Goal: Check status: Check status

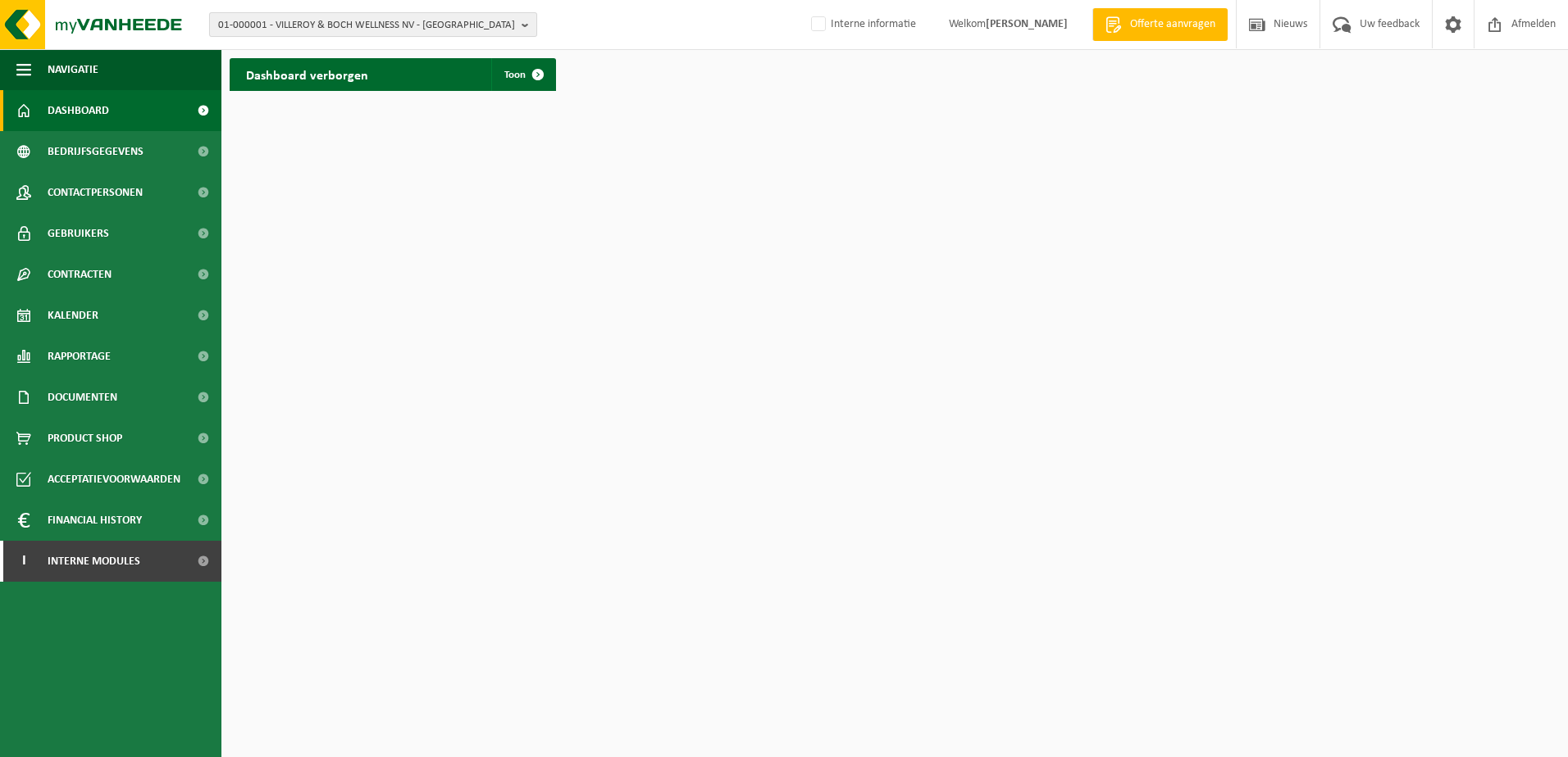
click at [408, 27] on span "01-000001 - VILLEROY & BOCH WELLNESS NV - ROESELARE" at bounding box center [366, 26] width 297 height 25
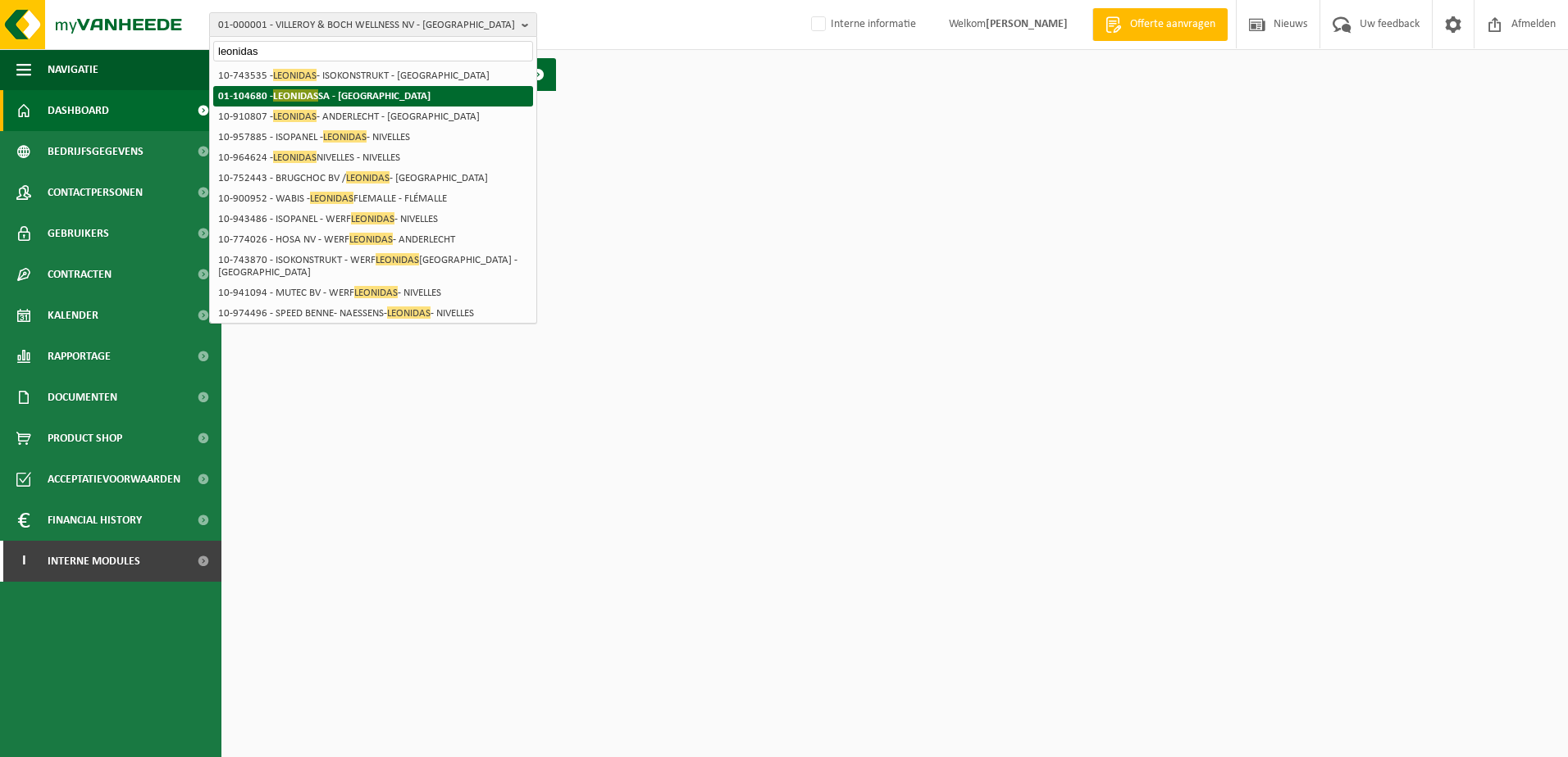
type input "leonidas"
click at [425, 100] on li "01-104680 - LEONIDAS SA - ANDERLECHT" at bounding box center [373, 97] width 320 height 21
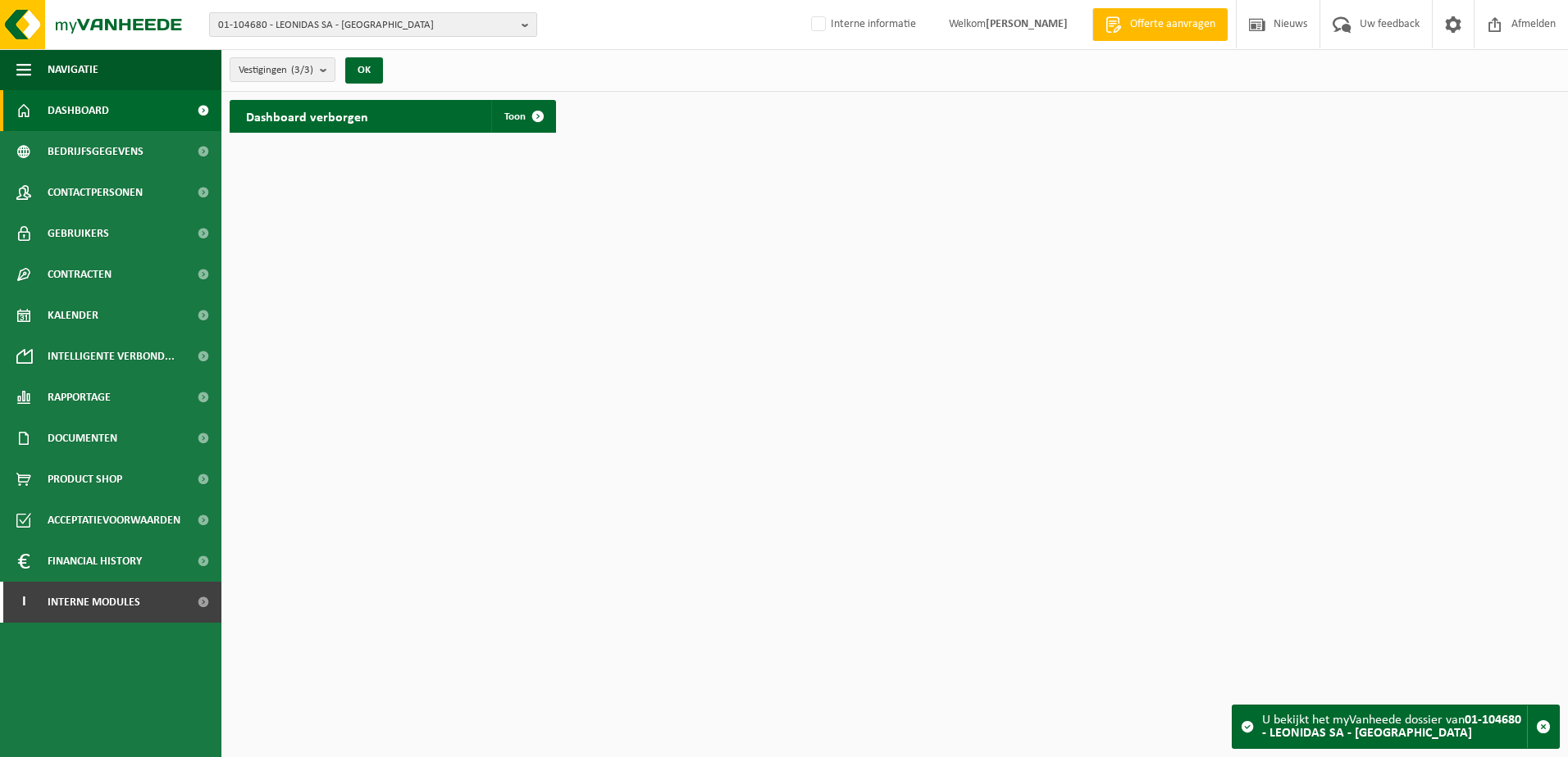
click at [283, 28] on span "01-104680 - LEONIDAS SA - [GEOGRAPHIC_DATA]" at bounding box center [366, 26] width 297 height 25
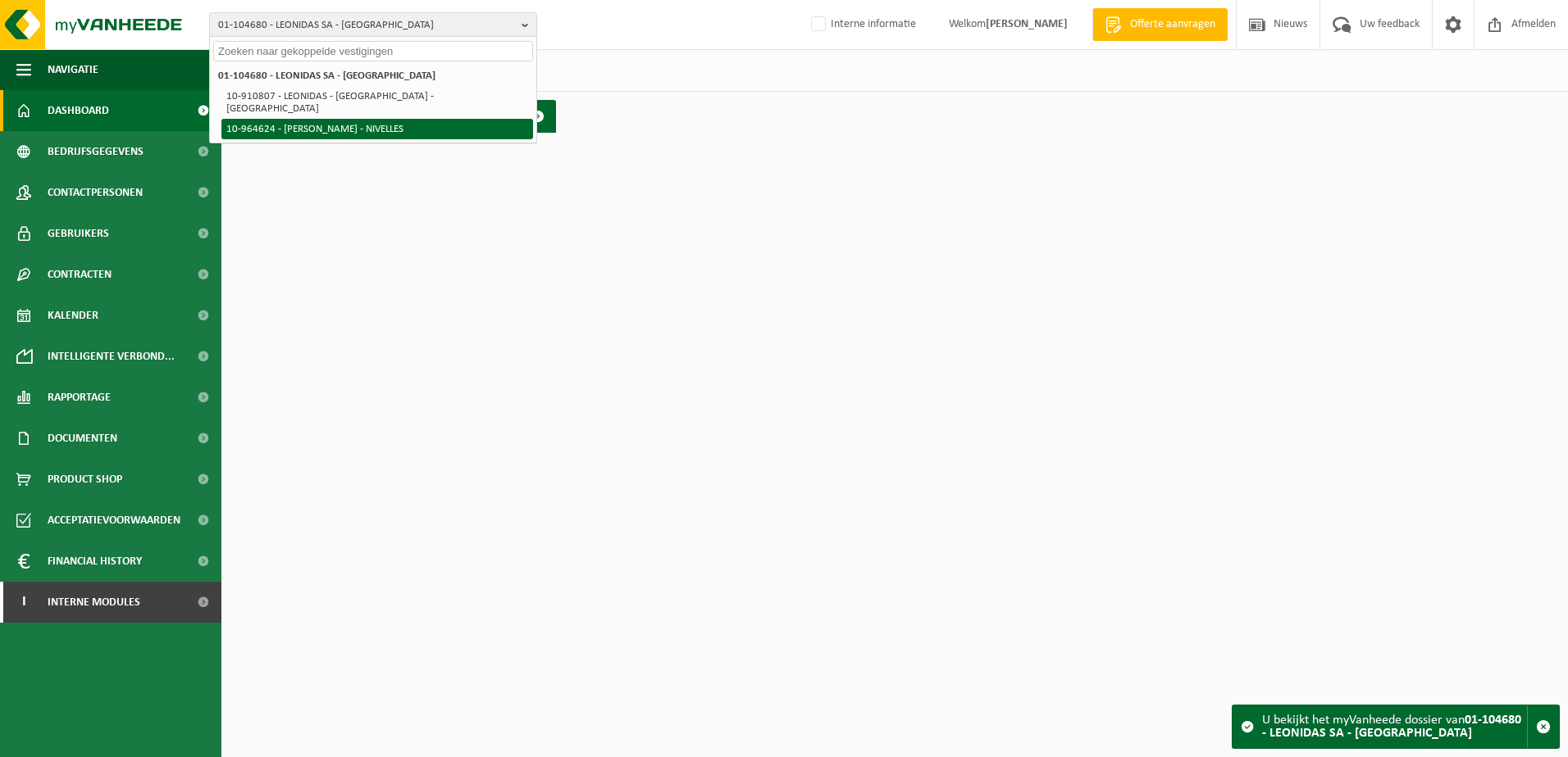
click at [313, 119] on li "10-964624 - [PERSON_NAME] - NIVELLES" at bounding box center [377, 129] width 311 height 21
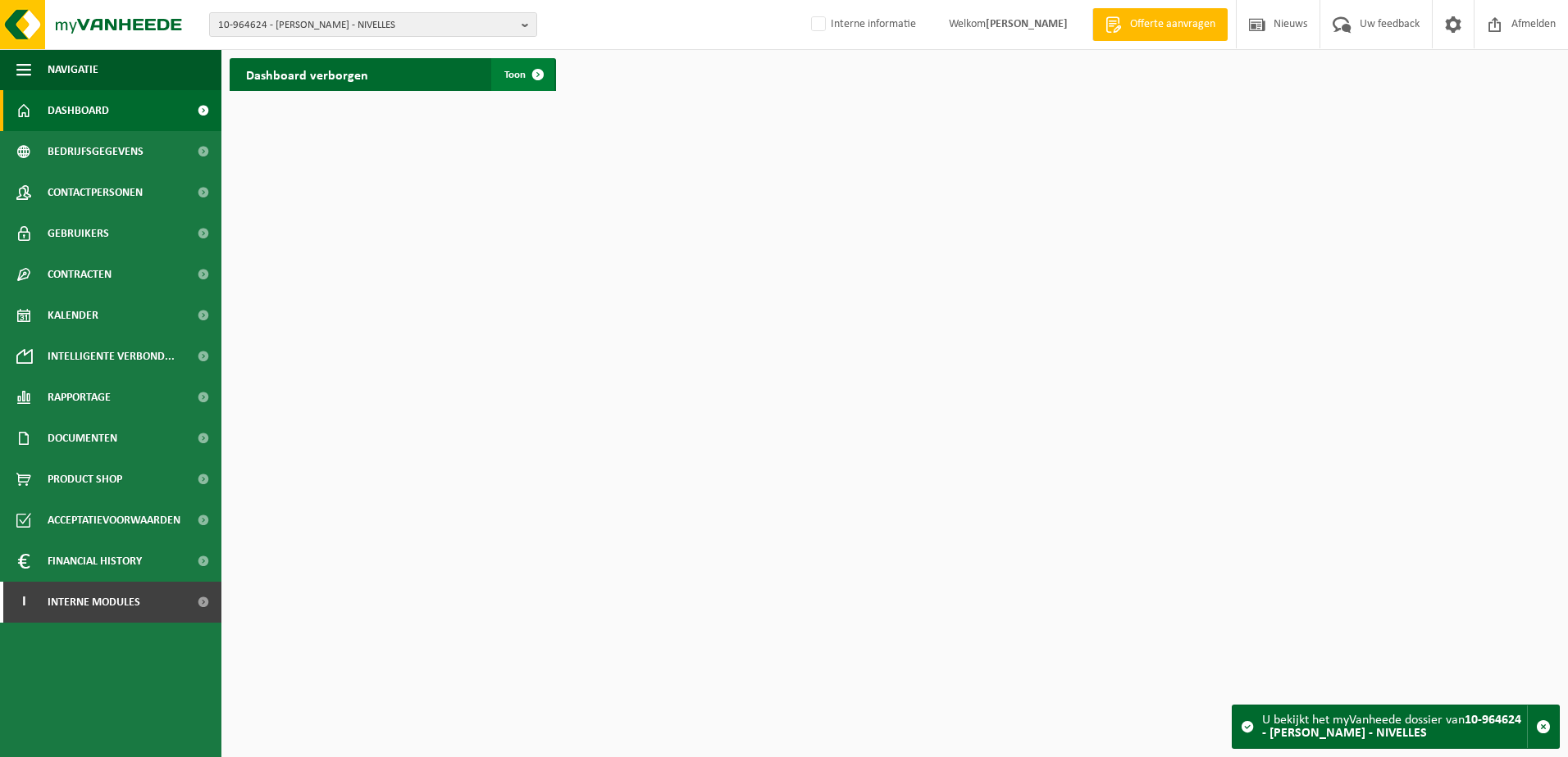
click at [532, 72] on span at bounding box center [538, 74] width 33 height 33
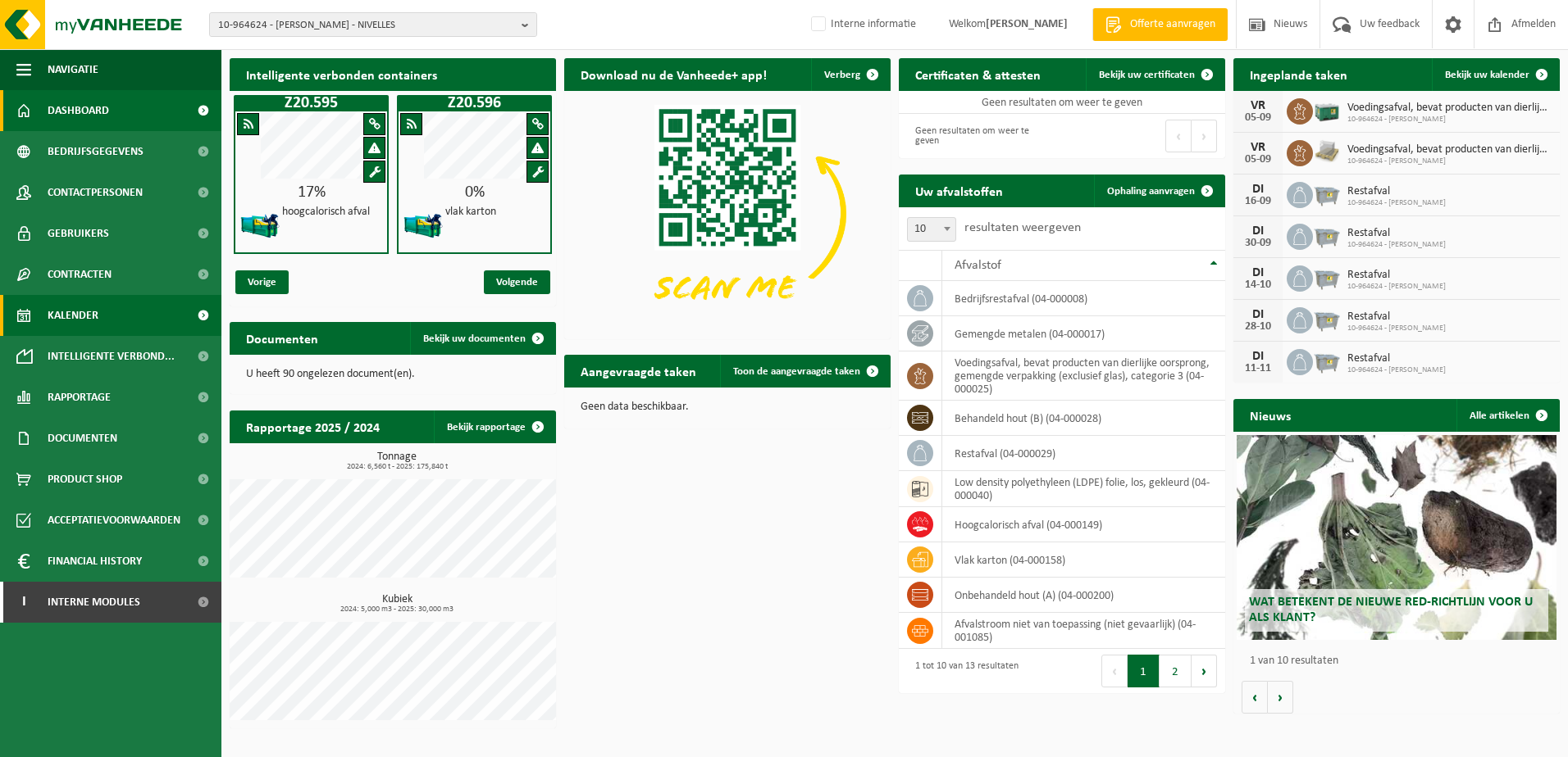
click at [64, 317] on span "Kalender" at bounding box center [73, 315] width 51 height 41
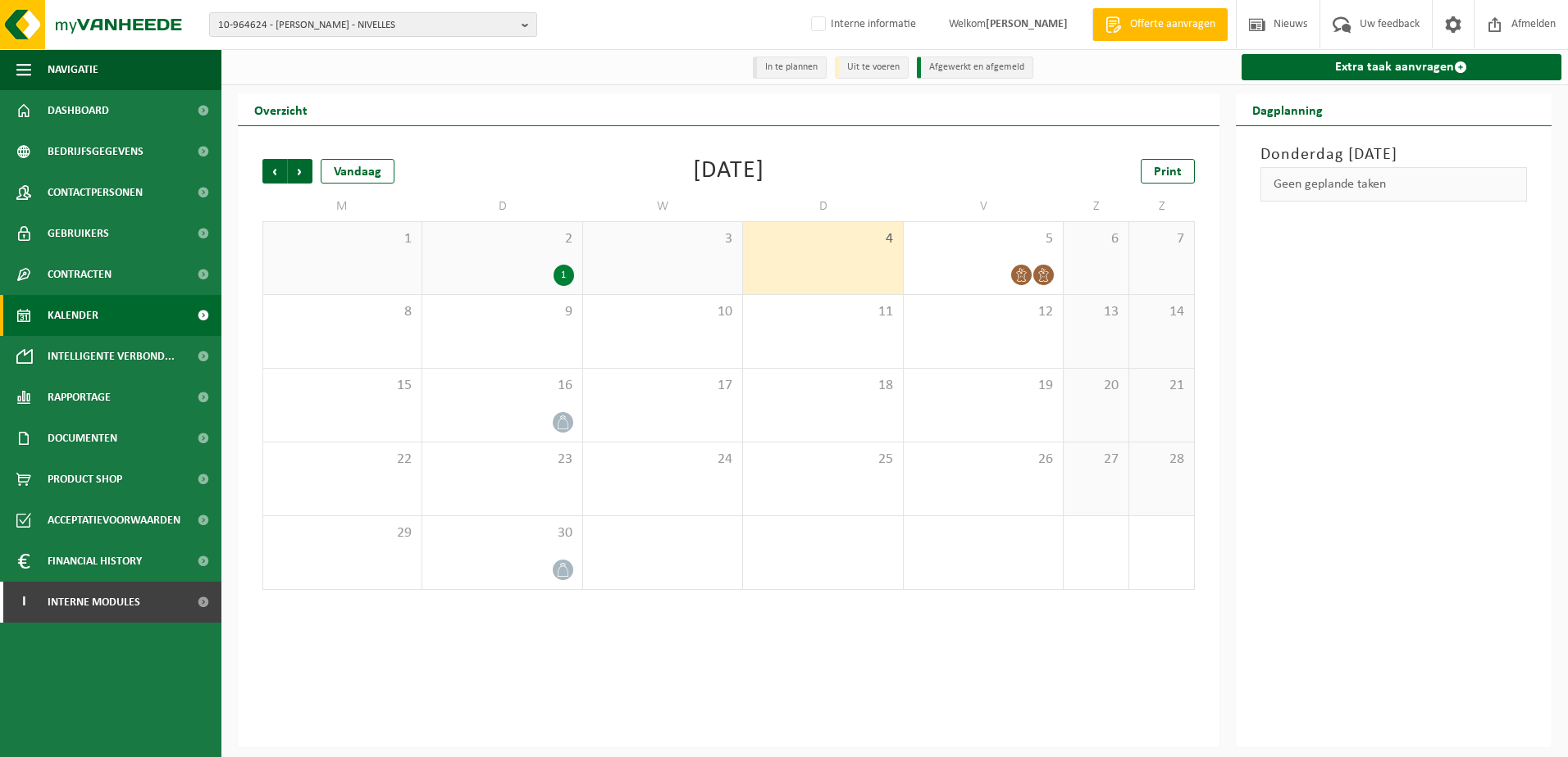
click at [531, 274] on div "1" at bounding box center [502, 275] width 142 height 21
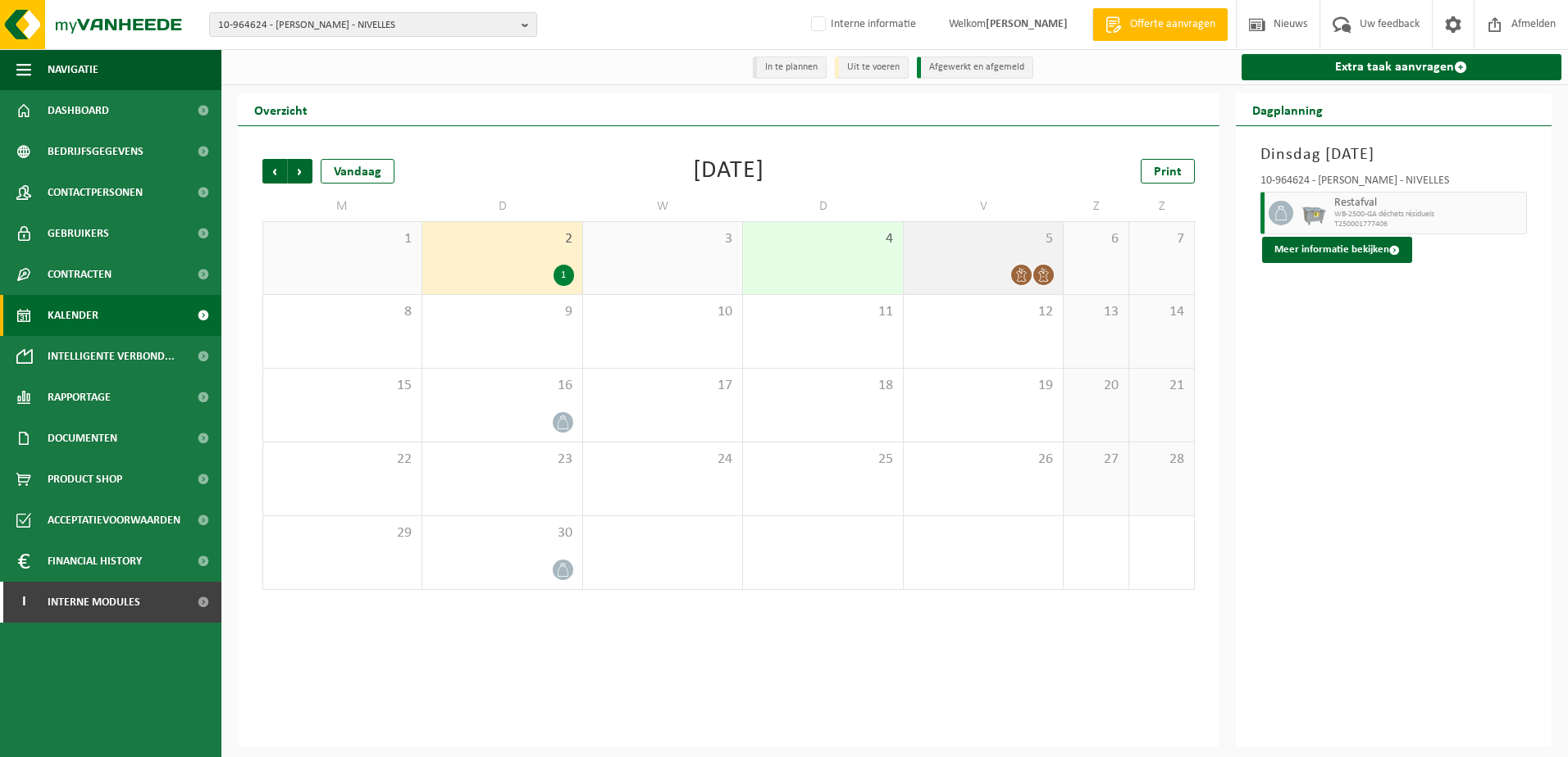
click at [981, 274] on div at bounding box center [983, 274] width 142 height 22
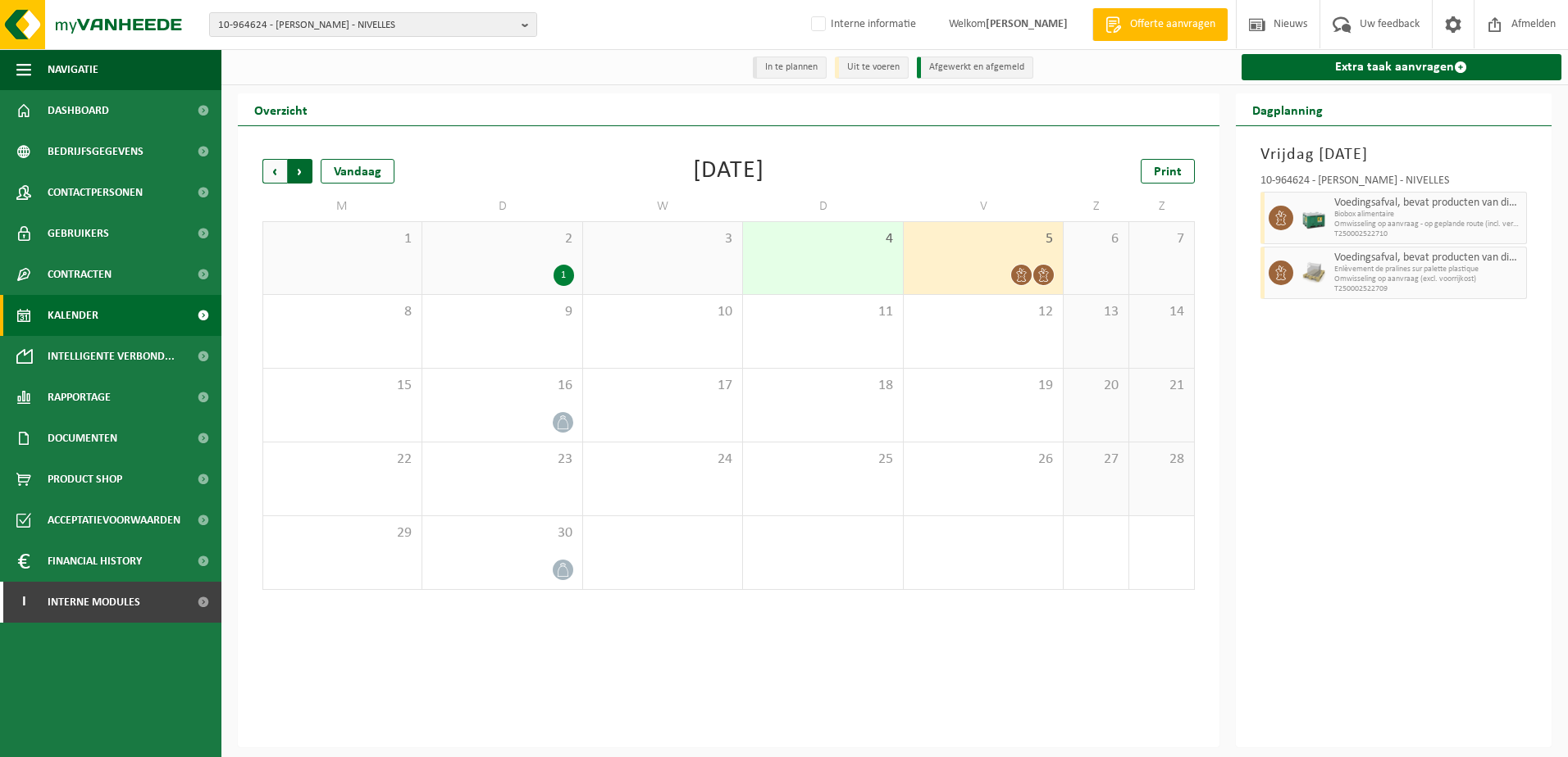
click at [282, 174] on span "Vorige" at bounding box center [275, 172] width 25 height 25
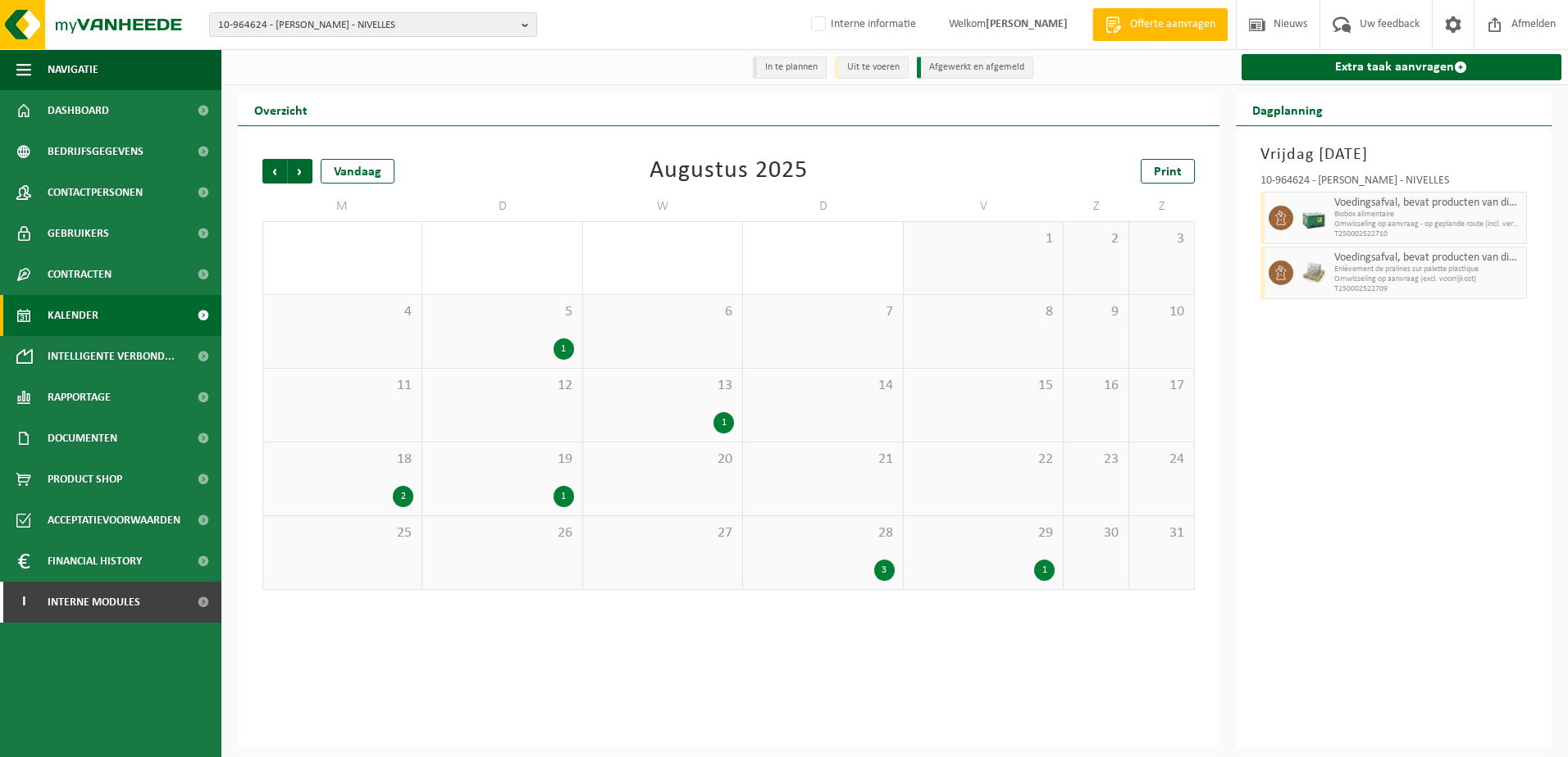
click at [978, 551] on div "29 1" at bounding box center [983, 552] width 159 height 73
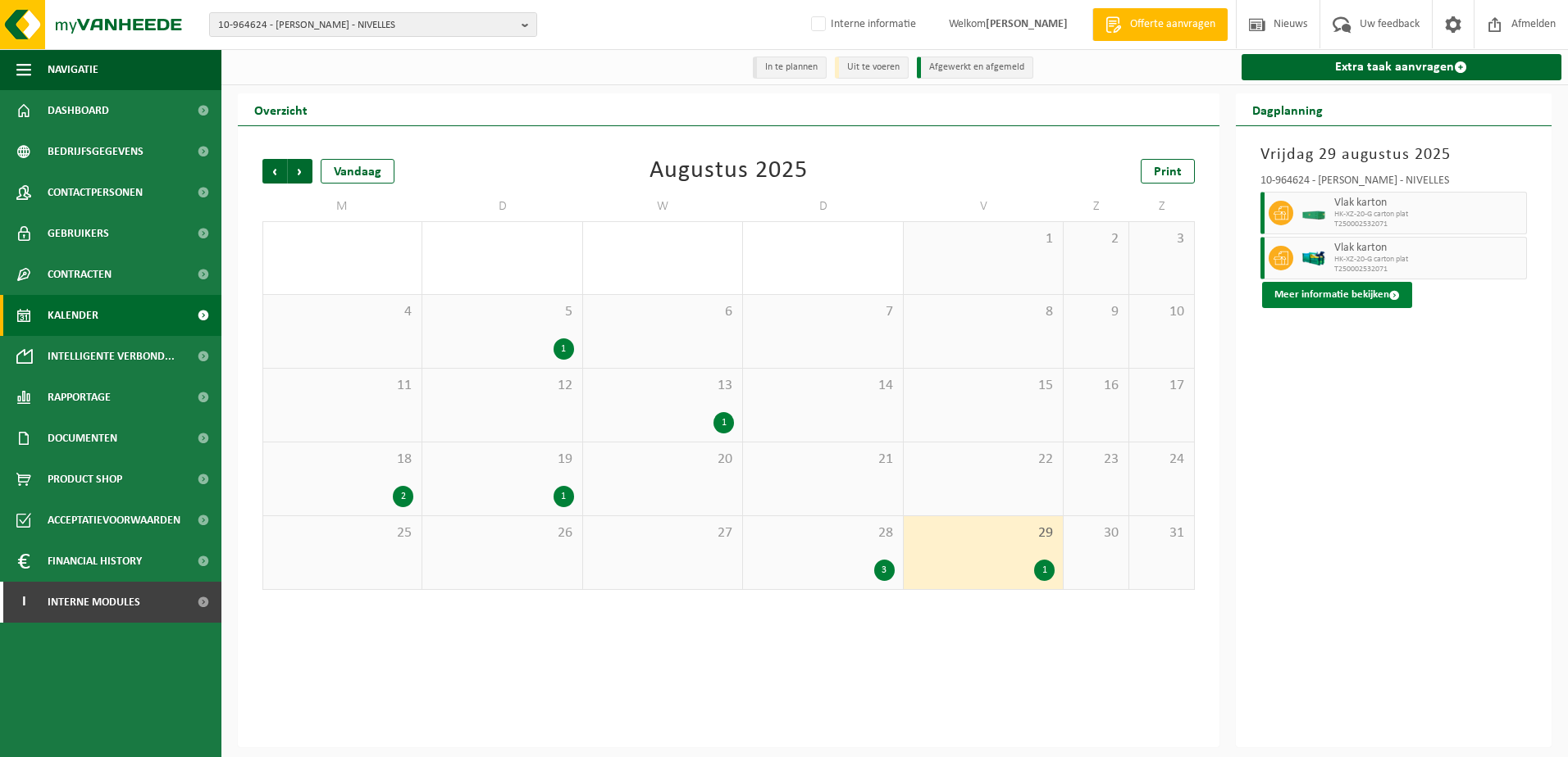
click at [1297, 300] on button "Meer informatie bekijken" at bounding box center [1337, 295] width 150 height 27
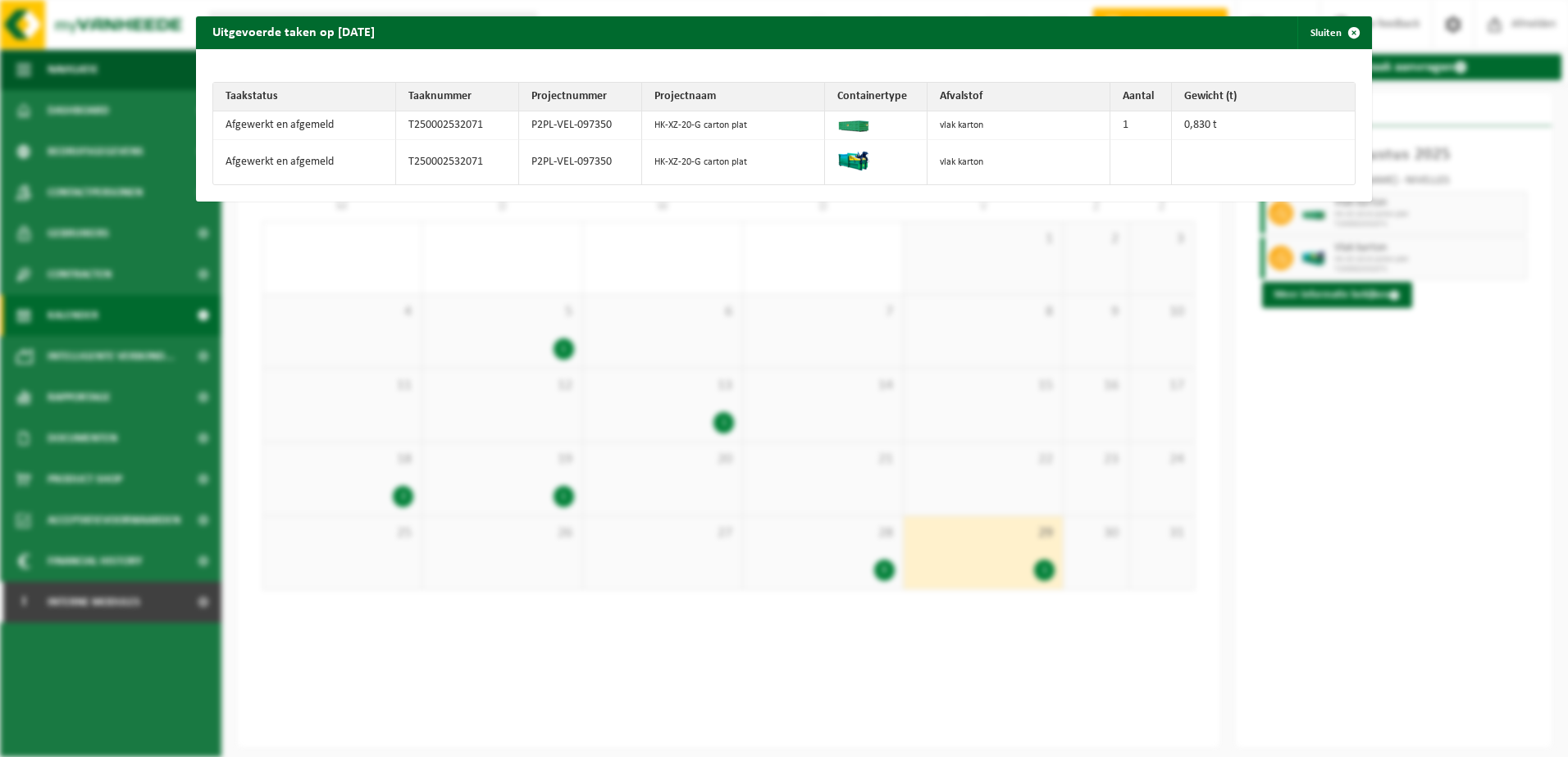
click at [999, 54] on div "Taakstatus Taaknummer Projectnummer Projectnaam Containertype Afvalstof Aantal …" at bounding box center [784, 125] width 1176 height 153
click at [1344, 32] on span "button" at bounding box center [1353, 32] width 33 height 33
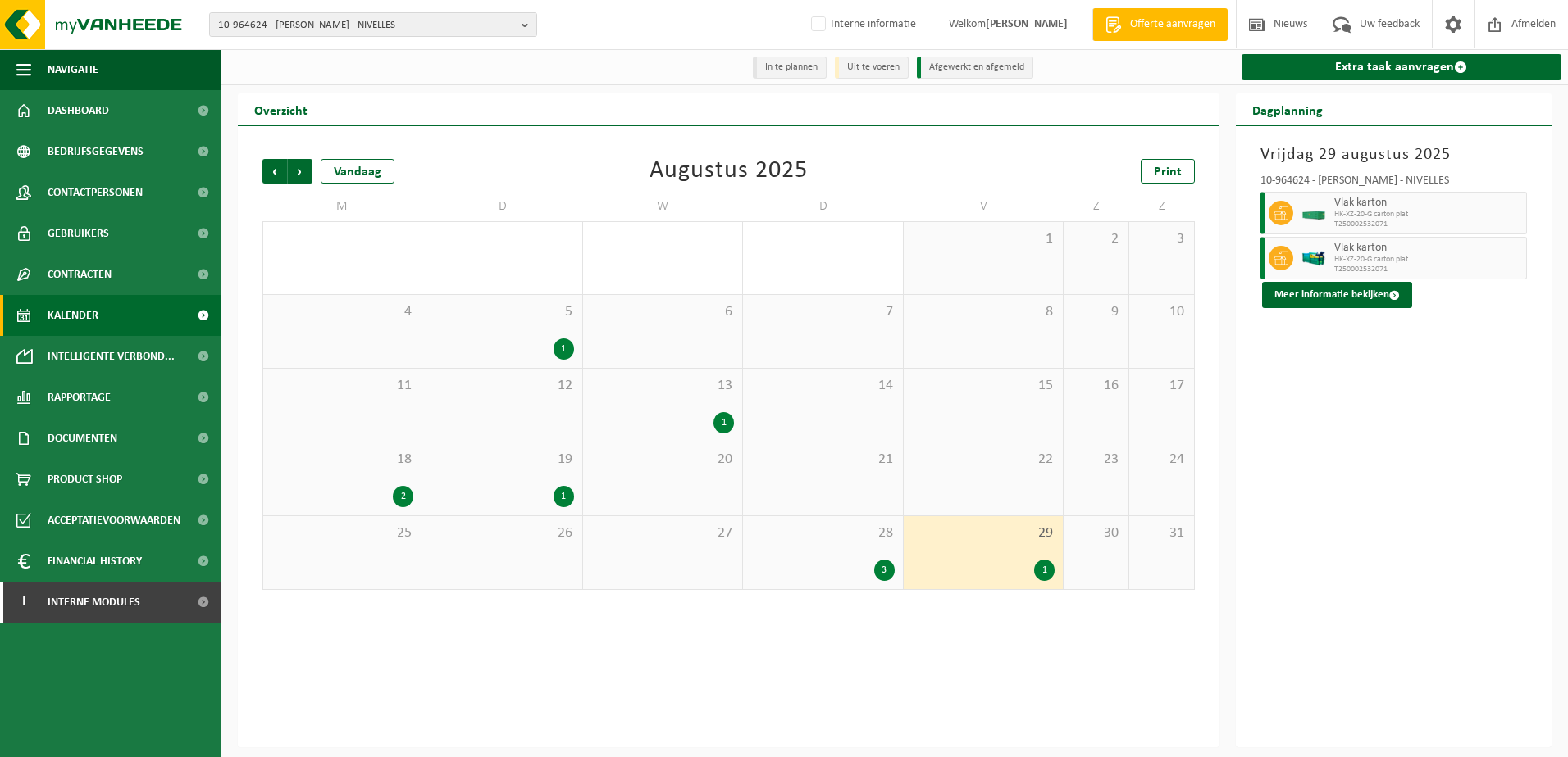
click at [545, 483] on div "19 1" at bounding box center [502, 479] width 159 height 73
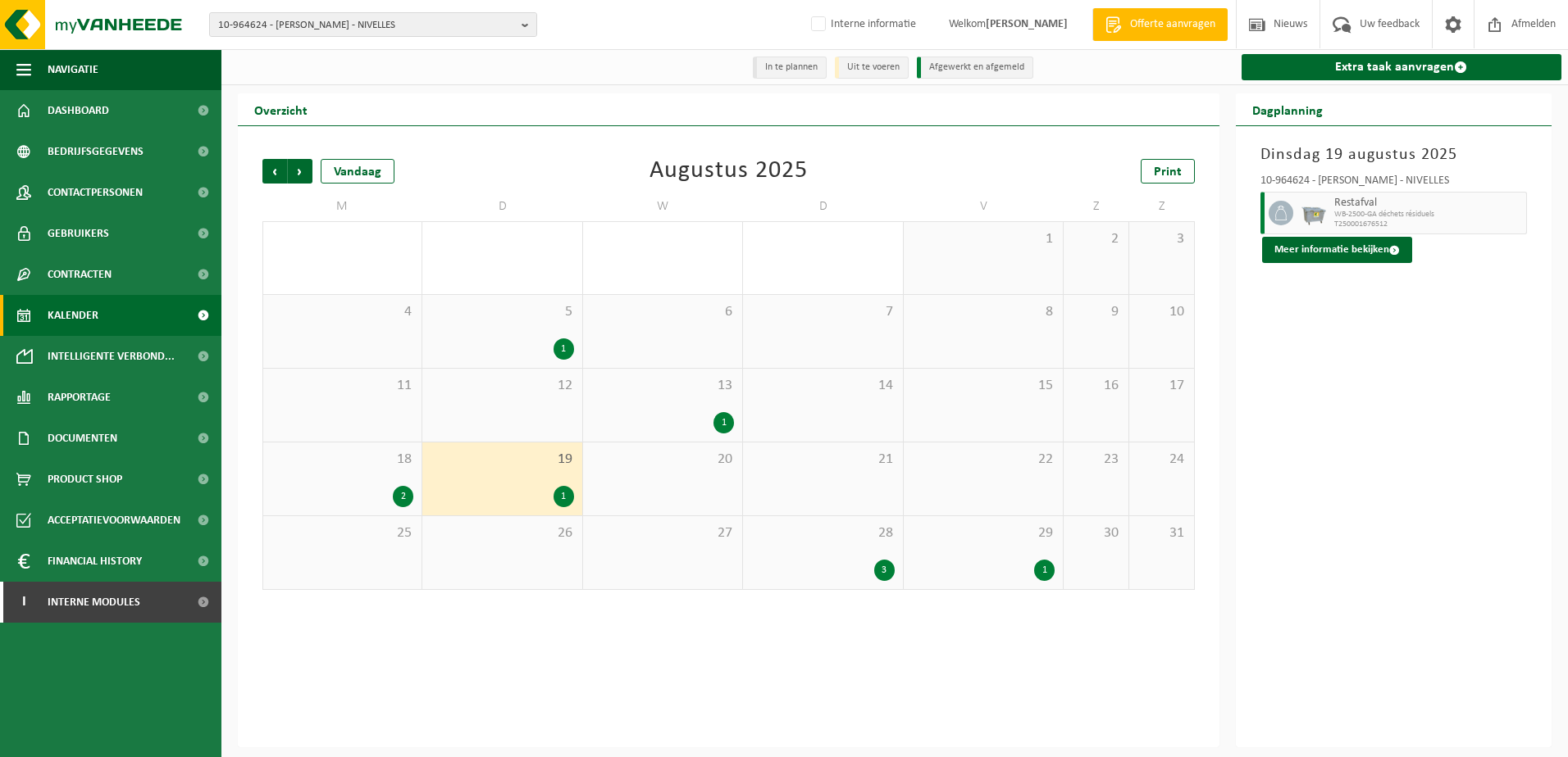
click at [818, 559] on div "28 3" at bounding box center [823, 552] width 159 height 73
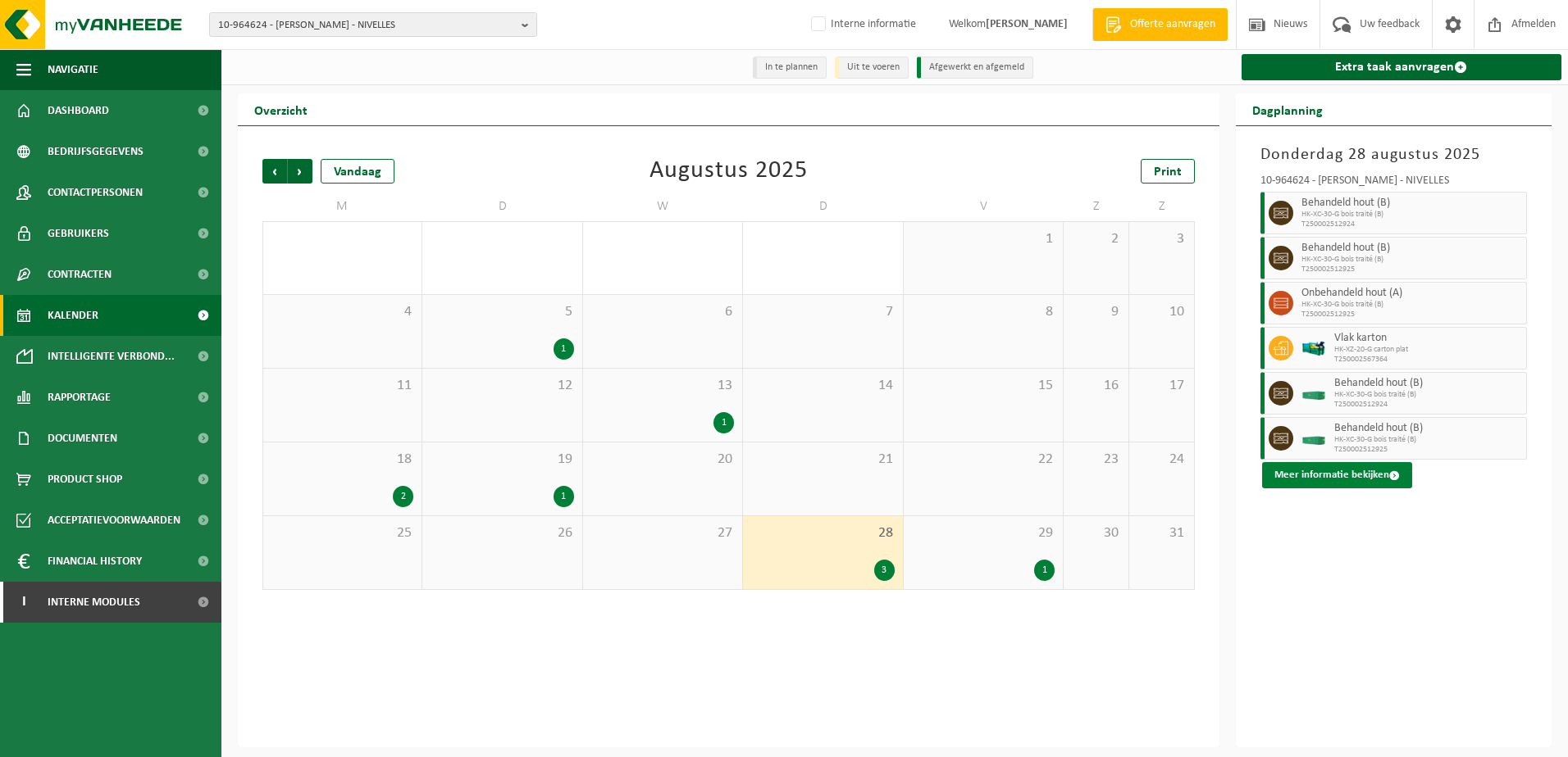
click at [1339, 476] on button "Meer informatie bekijken" at bounding box center [1337, 475] width 150 height 27
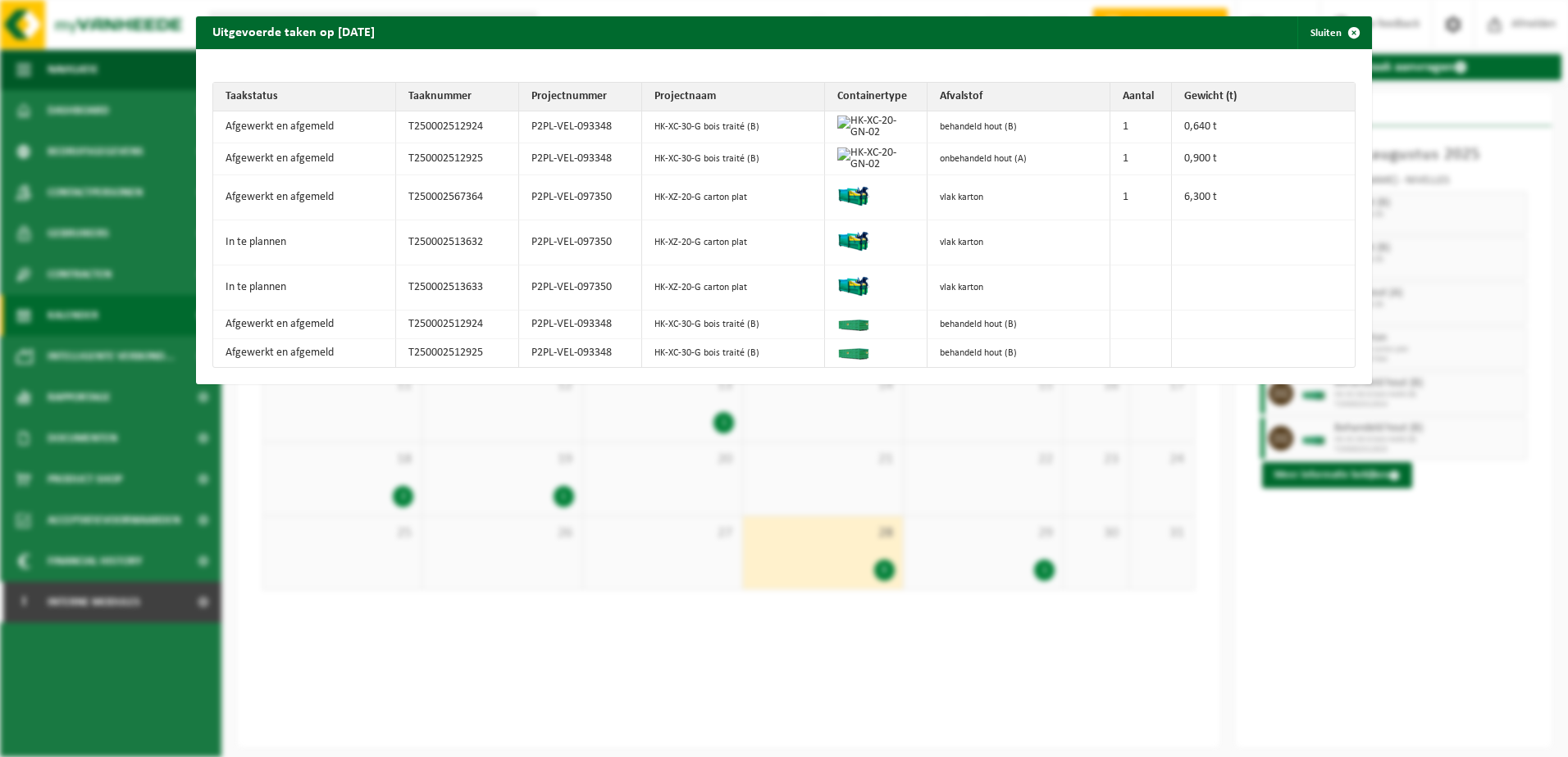
click at [896, 193] on td at bounding box center [876, 198] width 103 height 46
click at [737, 201] on td "HK-XZ-20-G carton plat" at bounding box center [734, 198] width 183 height 46
click at [1346, 25] on span "button" at bounding box center [1353, 32] width 33 height 33
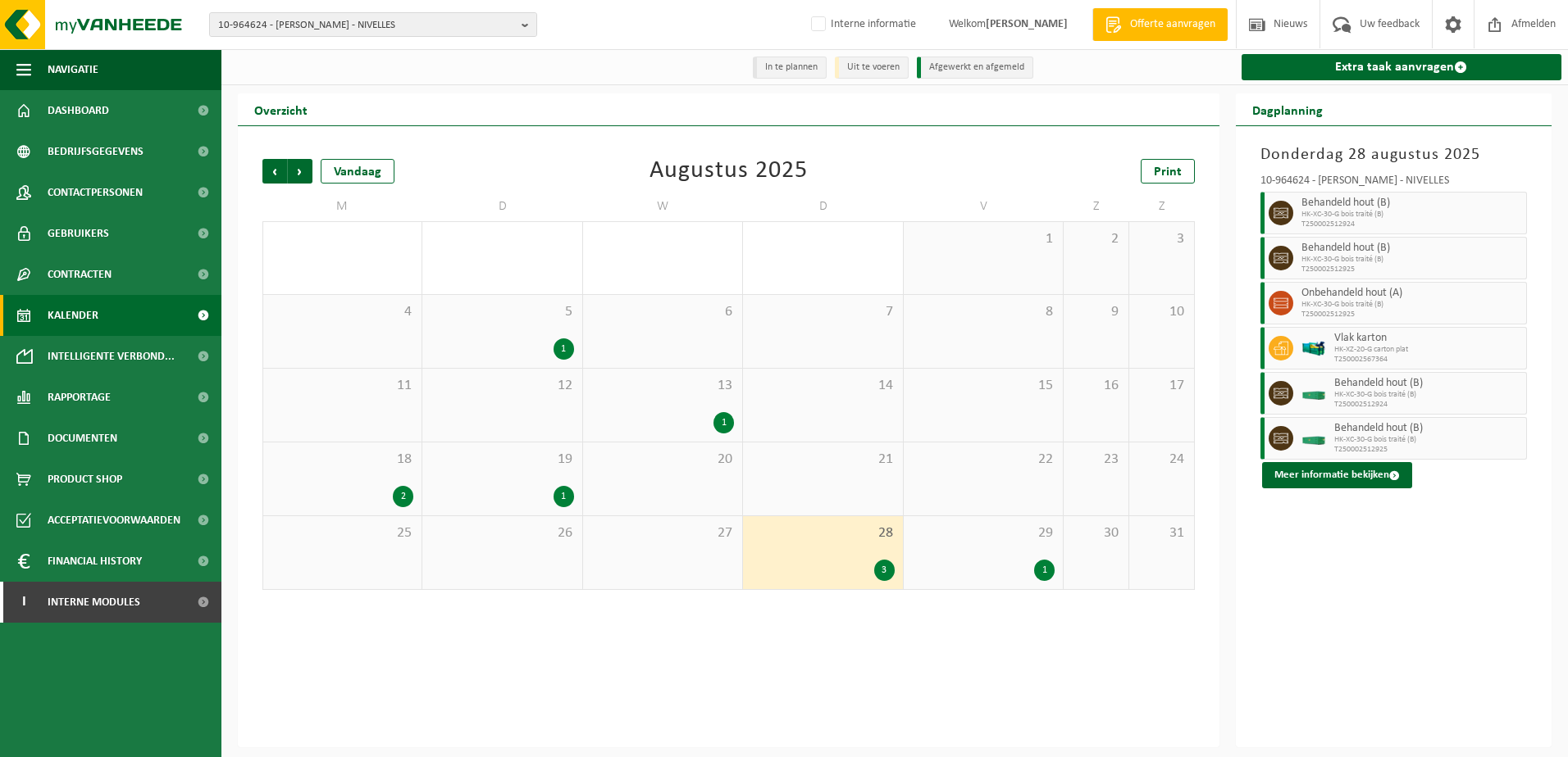
click at [820, 554] on div "28 3" at bounding box center [823, 552] width 159 height 73
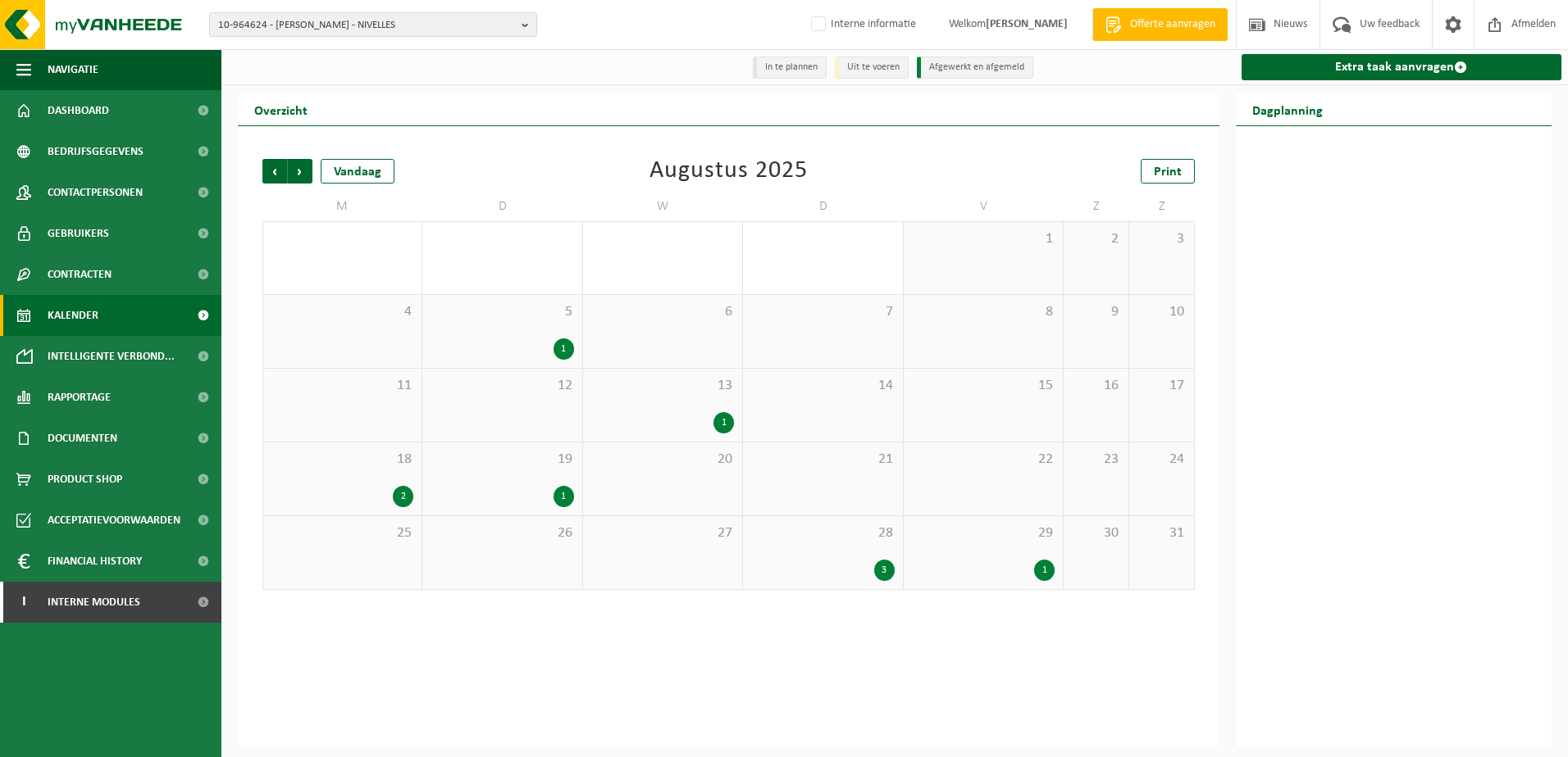
click at [824, 570] on div "3" at bounding box center [823, 570] width 142 height 21
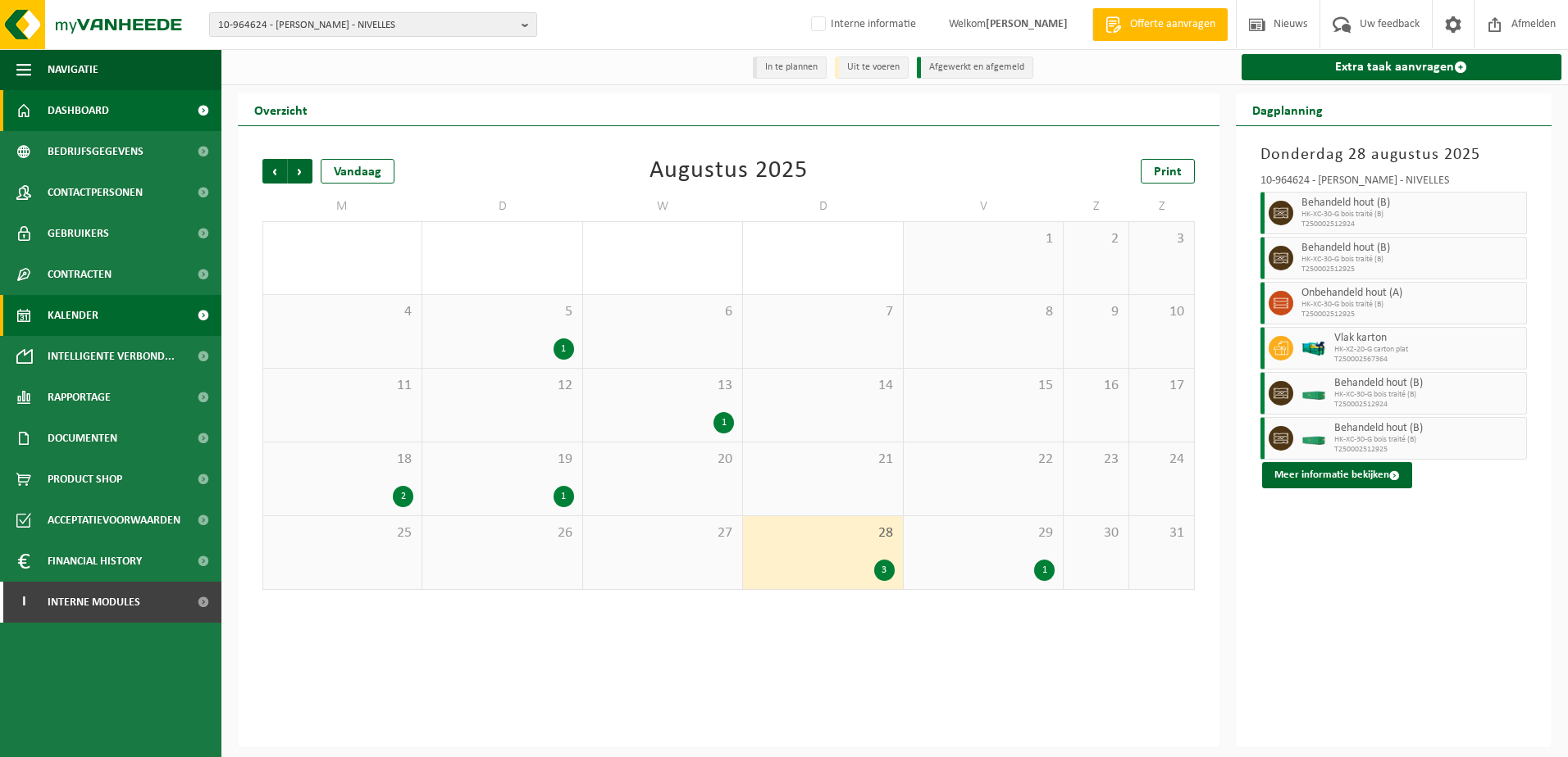
click at [94, 112] on span "Dashboard" at bounding box center [78, 110] width 62 height 41
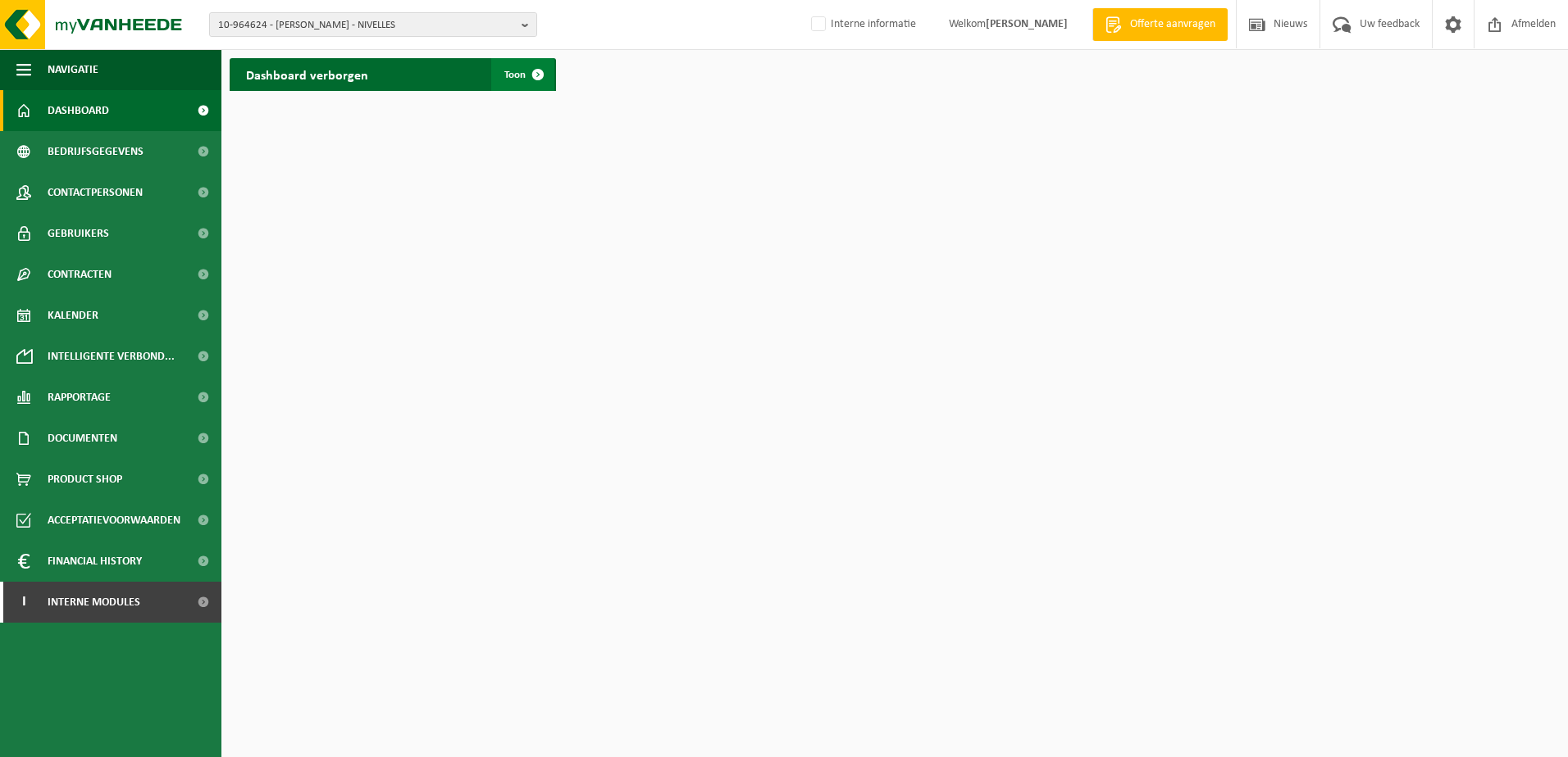
click at [522, 73] on span at bounding box center [538, 74] width 33 height 33
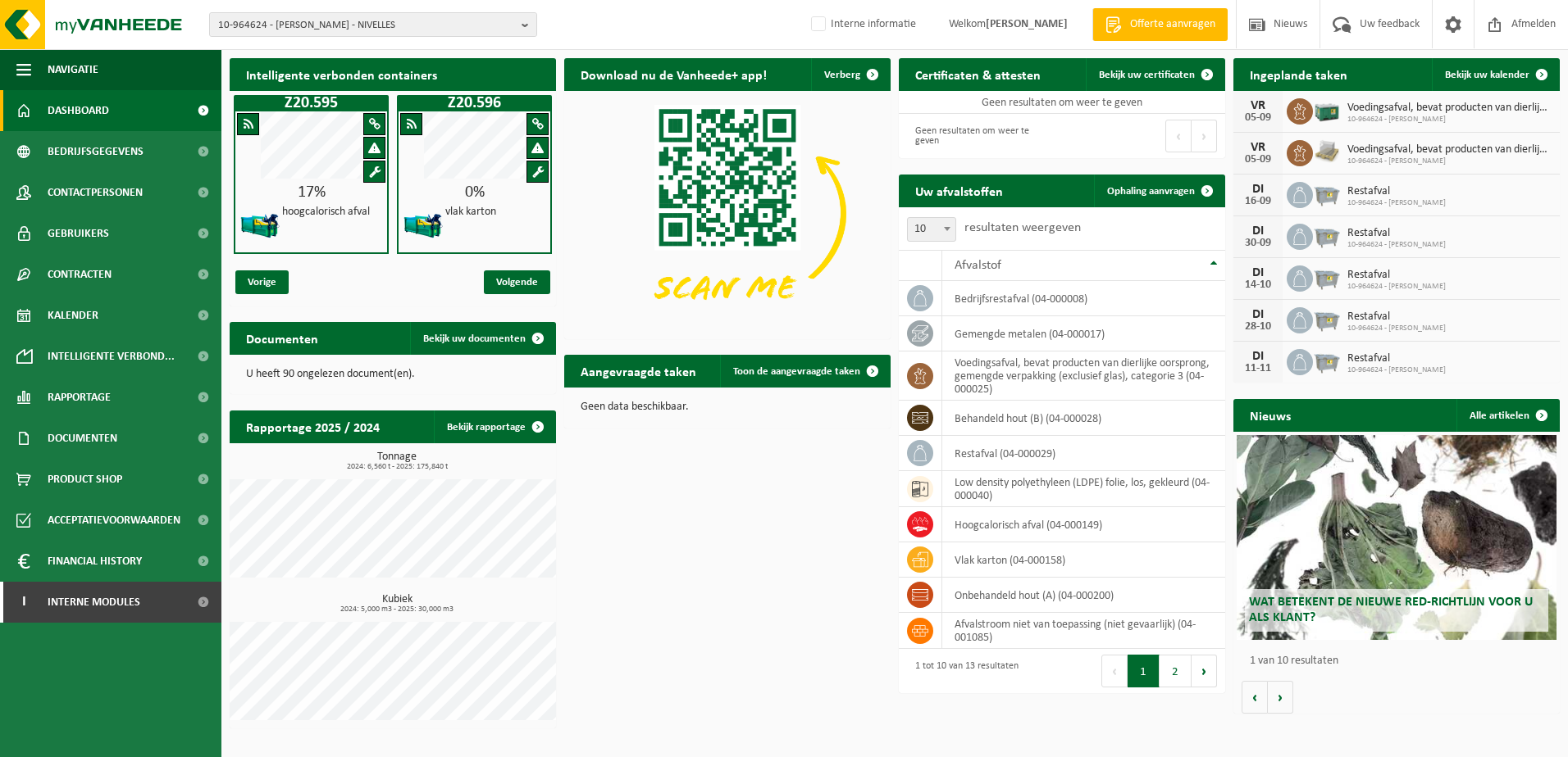
click at [681, 557] on div "Intelligente verbonden containers Z20.595 17% hoogcalorisch afval Z20.596 0% vl…" at bounding box center [895, 394] width 1338 height 687
click at [488, 207] on h4 "vlak karton" at bounding box center [471, 212] width 51 height 11
click at [767, 581] on div "Intelligente verbonden containers Z20.595 17% hoogcalorisch afval Z20.596 0% vl…" at bounding box center [895, 394] width 1338 height 687
click at [698, 552] on div "Intelligente verbonden containers Z20.595 17% hoogcalorisch afval Z20.596 0% vl…" at bounding box center [895, 394] width 1338 height 687
click at [723, 562] on div "Intelligente verbonden containers Z20.595 17% hoogcalorisch afval Z20.596 0% vl…" at bounding box center [895, 394] width 1338 height 687
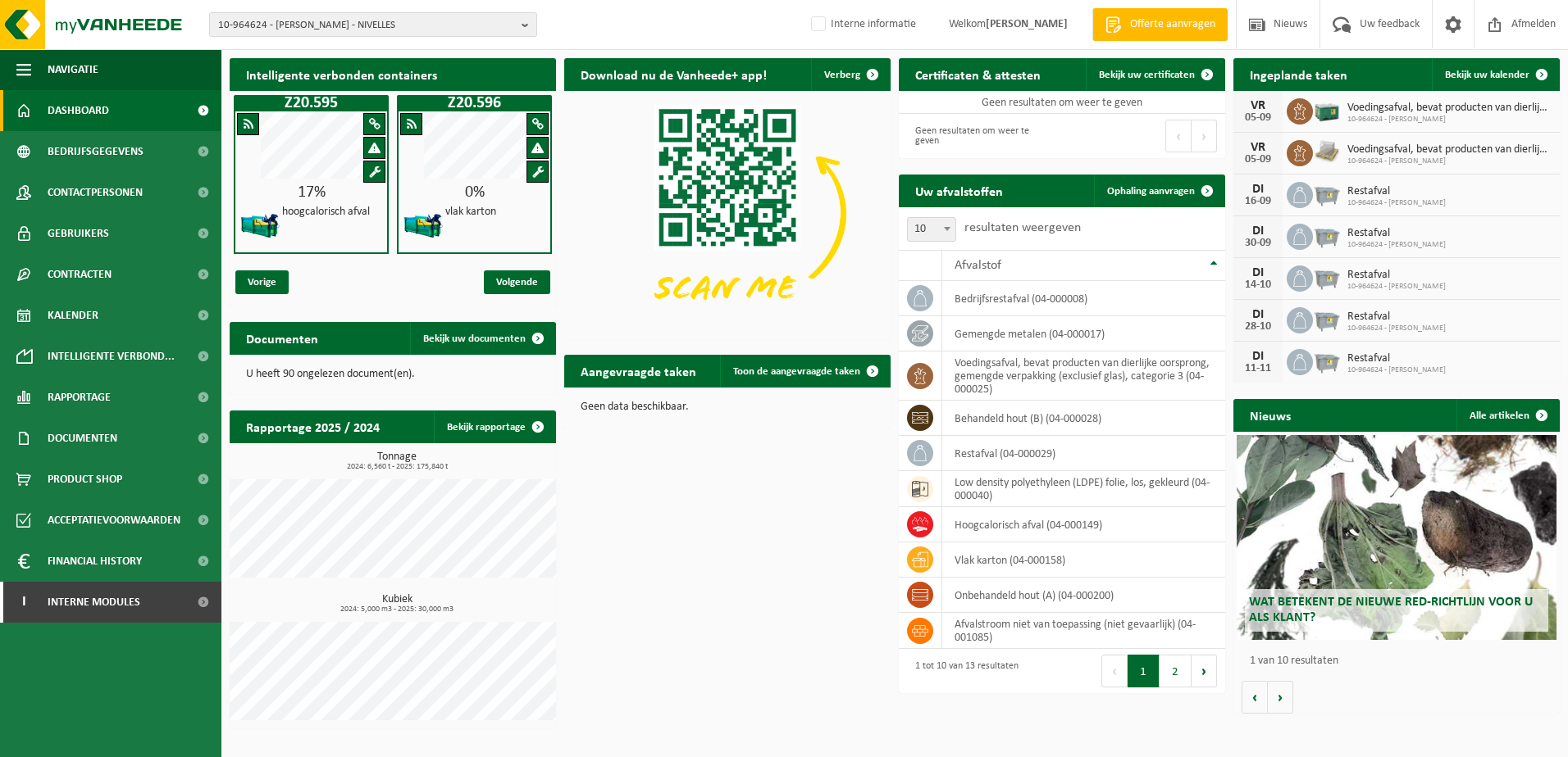
click at [703, 528] on div "Intelligente verbonden containers Z20.595 17% hoogcalorisch afval Z20.596 0% vl…" at bounding box center [895, 394] width 1338 height 687
click at [681, 624] on div "Intelligente verbonden containers Z20.595 17% hoogcalorisch afval Z20.596 0% vl…" at bounding box center [895, 394] width 1338 height 687
click at [710, 556] on div "Intelligente verbonden containers Z20.595 17% hoogcalorisch afval Z20.596 0% vl…" at bounding box center [895, 394] width 1338 height 687
click at [722, 570] on div "Intelligente verbonden containers Z20.595 17% hoogcalorisch afval Z20.596 0% vl…" at bounding box center [895, 394] width 1338 height 687
click at [83, 664] on ul "Navigatie Offerte aanvragen Nieuws Uw feedback Afmelden Dashboard Bedrijfsgegev…" at bounding box center [110, 403] width 221 height 709
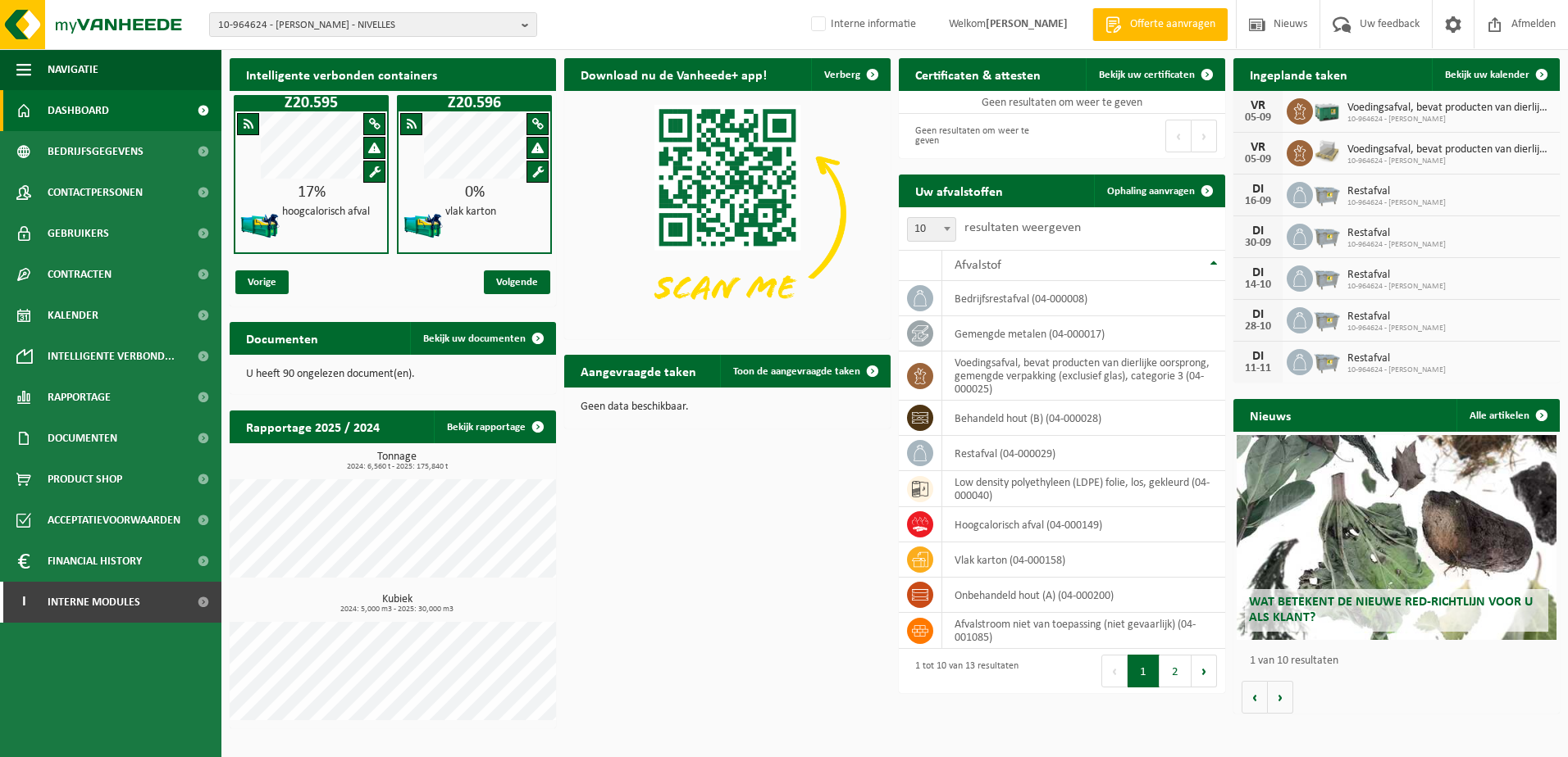
click at [123, 706] on ul "Navigatie Offerte aanvragen Nieuws Uw feedback Afmelden Dashboard Bedrijfsgegev…" at bounding box center [110, 403] width 221 height 709
drag, startPoint x: 679, startPoint y: 536, endPoint x: 661, endPoint y: 503, distance: 37.6
click at [677, 536] on div "Intelligente verbonden containers Z20.595 17% hoogcalorisch afval Z20.596 0% vl…" at bounding box center [895, 394] width 1338 height 687
drag, startPoint x: 765, startPoint y: 688, endPoint x: 1000, endPoint y: 565, distance: 265.2
click at [765, 687] on div "Intelligente verbonden containers Z20.595 17% hoogcalorisch afval Z20.596 0% vl…" at bounding box center [895, 394] width 1338 height 687
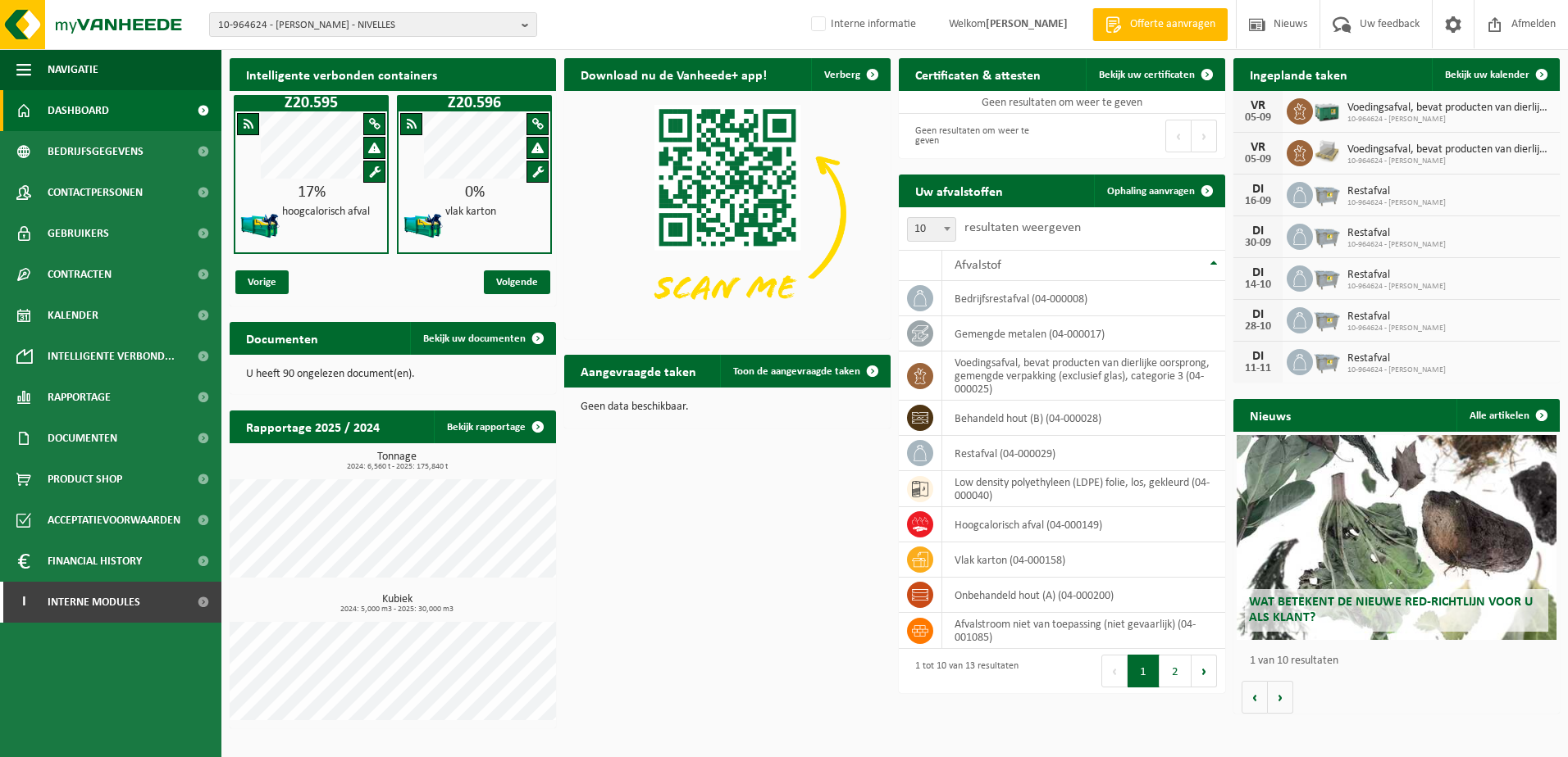
click at [674, 615] on div "Intelligente verbonden containers Z20.595 17% hoogcalorisch afval Z20.596 0% vl…" at bounding box center [895, 394] width 1338 height 687
